Goal: Task Accomplishment & Management: Manage account settings

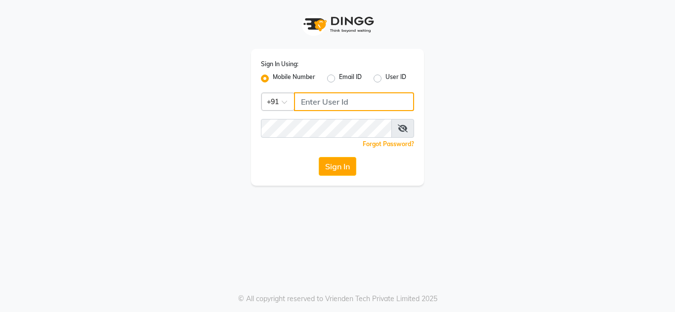
click at [336, 105] on input "Username" at bounding box center [354, 101] width 120 height 19
type input "7005022650"
click at [319, 157] on button "Sign In" at bounding box center [338, 166] width 38 height 19
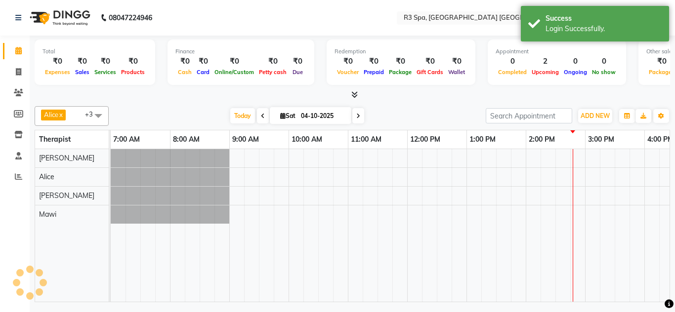
select select "en"
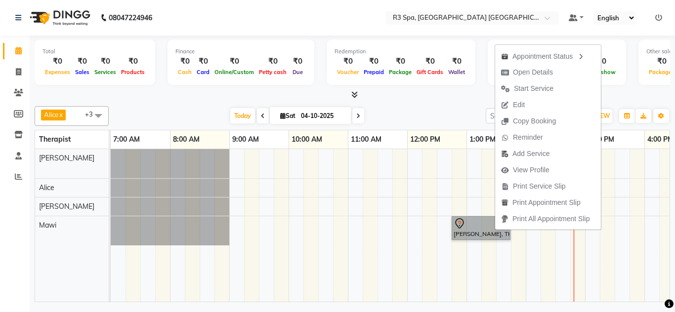
click at [471, 262] on td at bounding box center [473, 225] width 15 height 153
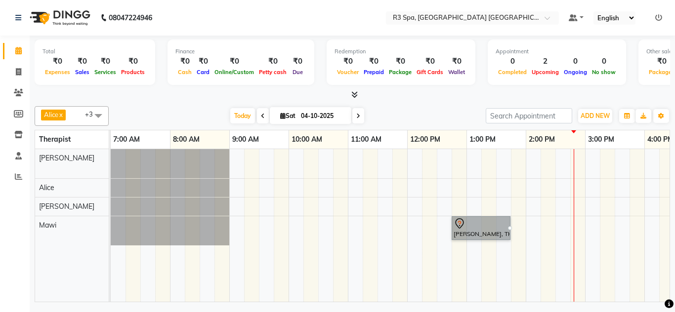
click at [512, 229] on div at bounding box center [510, 228] width 4 height 4
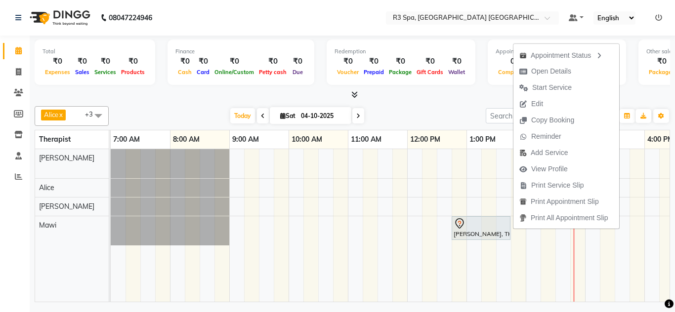
click at [602, 52] on icon "button" at bounding box center [599, 55] width 8 height 7
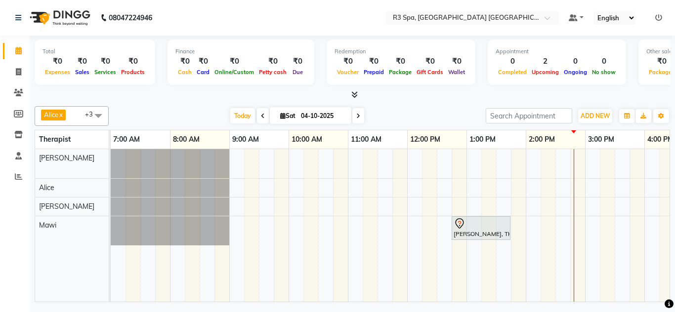
click at [488, 229] on div at bounding box center [481, 224] width 55 height 12
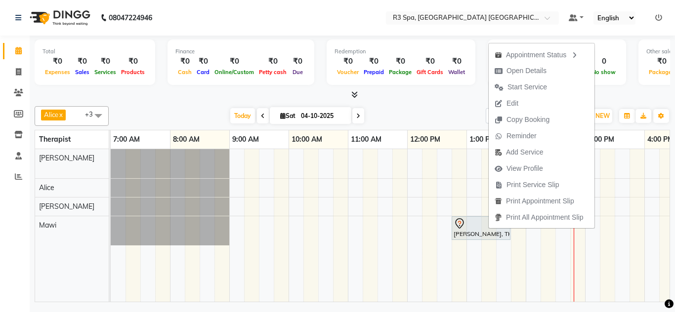
click at [528, 104] on button "Edit" at bounding box center [542, 103] width 106 height 16
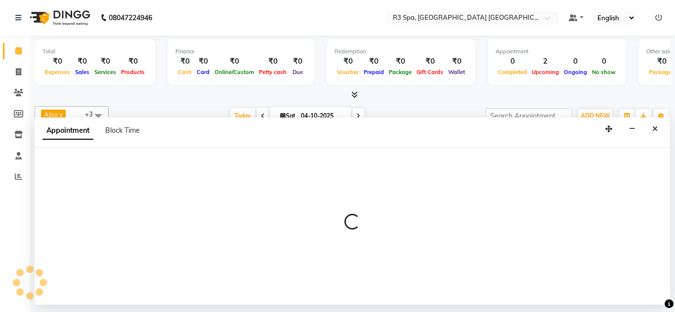
select select "tentative"
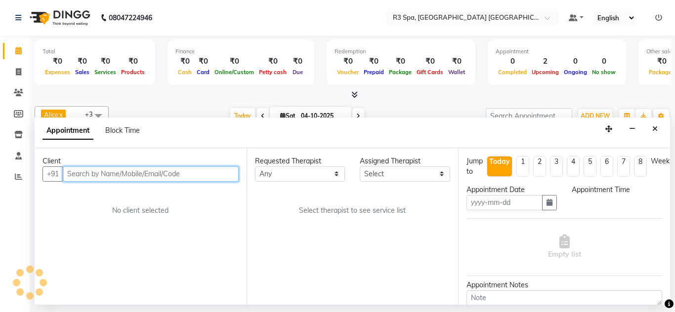
type input "04-10-2025"
select select "765"
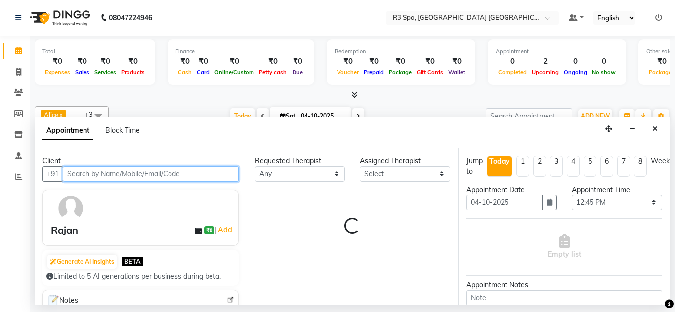
select select "93361"
select select "4620"
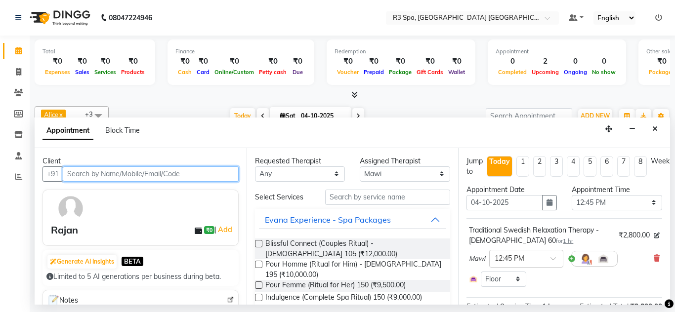
scroll to position [26, 0]
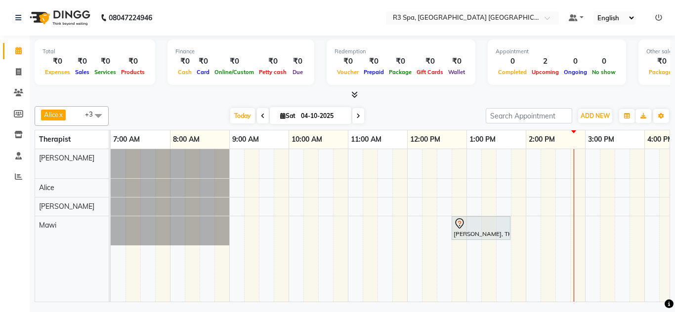
click at [484, 222] on div at bounding box center [481, 224] width 55 height 12
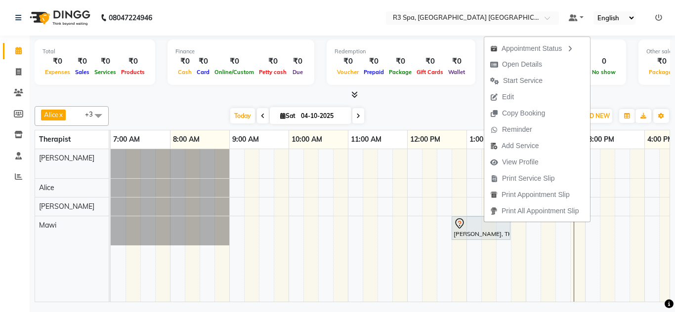
click at [534, 95] on button "Edit" at bounding box center [537, 97] width 106 height 16
select select "tentative"
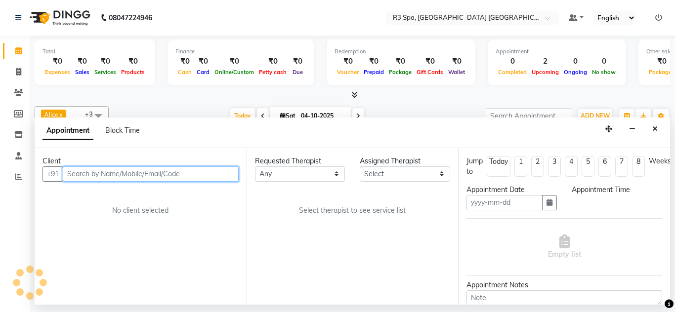
type input "04-10-2025"
select select "765"
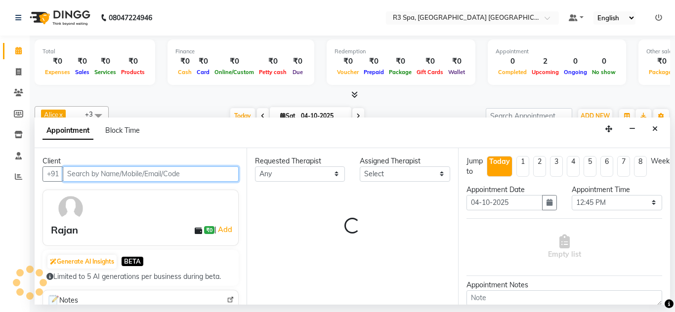
select select "93361"
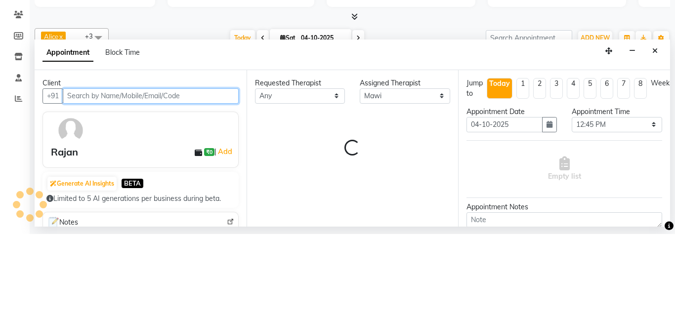
scroll to position [0, 390]
select select "4620"
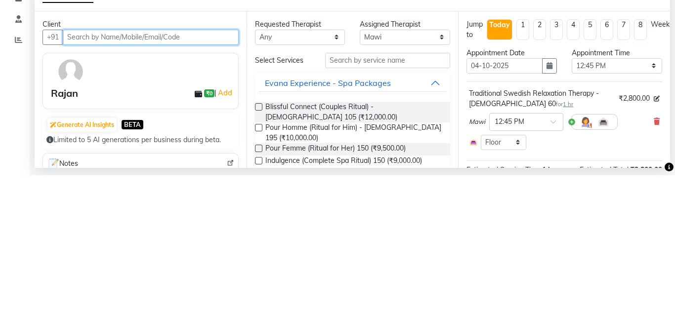
scroll to position [52, 0]
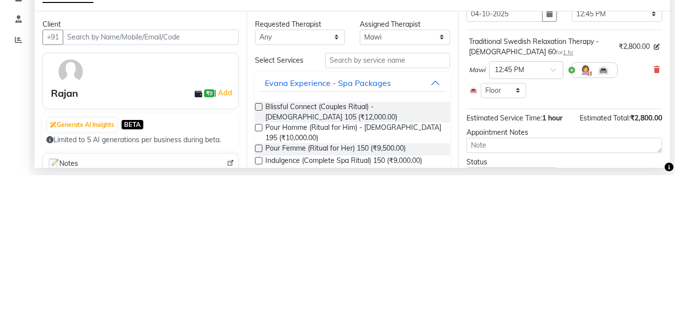
click at [179, 194] on div at bounding box center [145, 208] width 193 height 29
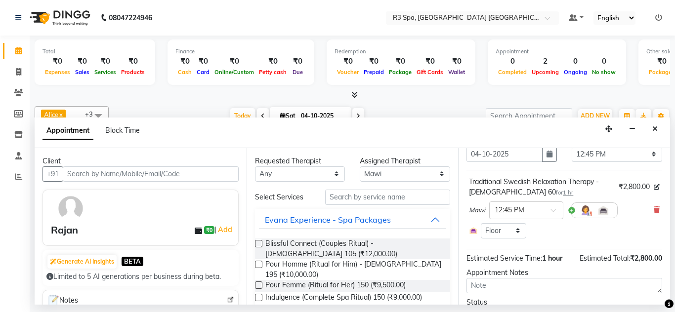
scroll to position [81, 0]
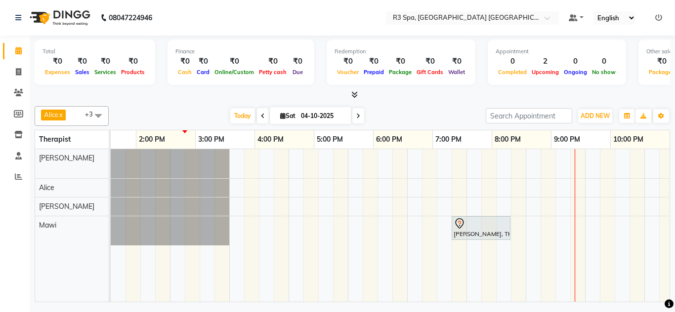
scroll to position [0, 390]
